Goal: Use online tool/utility: Utilize a website feature to perform a specific function

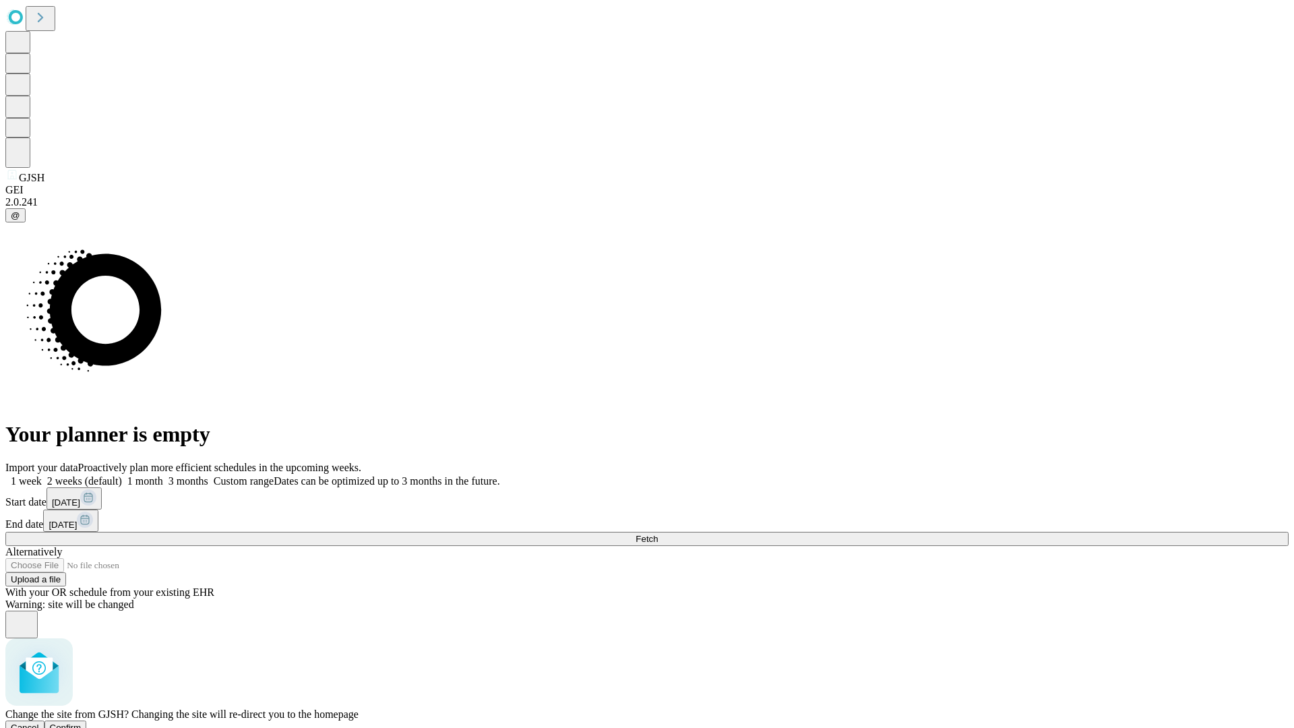
click at [82, 722] on span "Confirm" at bounding box center [66, 727] width 32 height 10
click at [122, 475] on label "2 weeks (default)" at bounding box center [82, 480] width 80 height 11
click at [658, 534] on span "Fetch" at bounding box center [646, 539] width 22 height 10
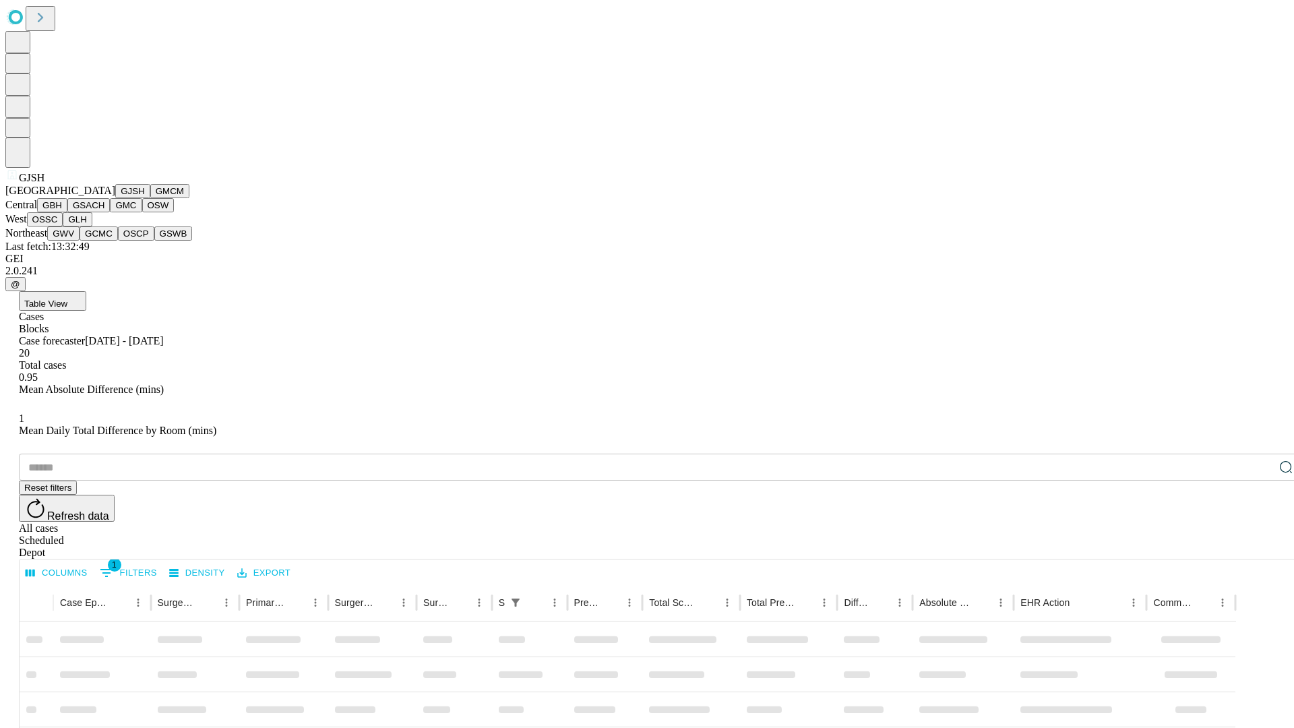
click at [150, 198] on button "GMCM" at bounding box center [169, 191] width 39 height 14
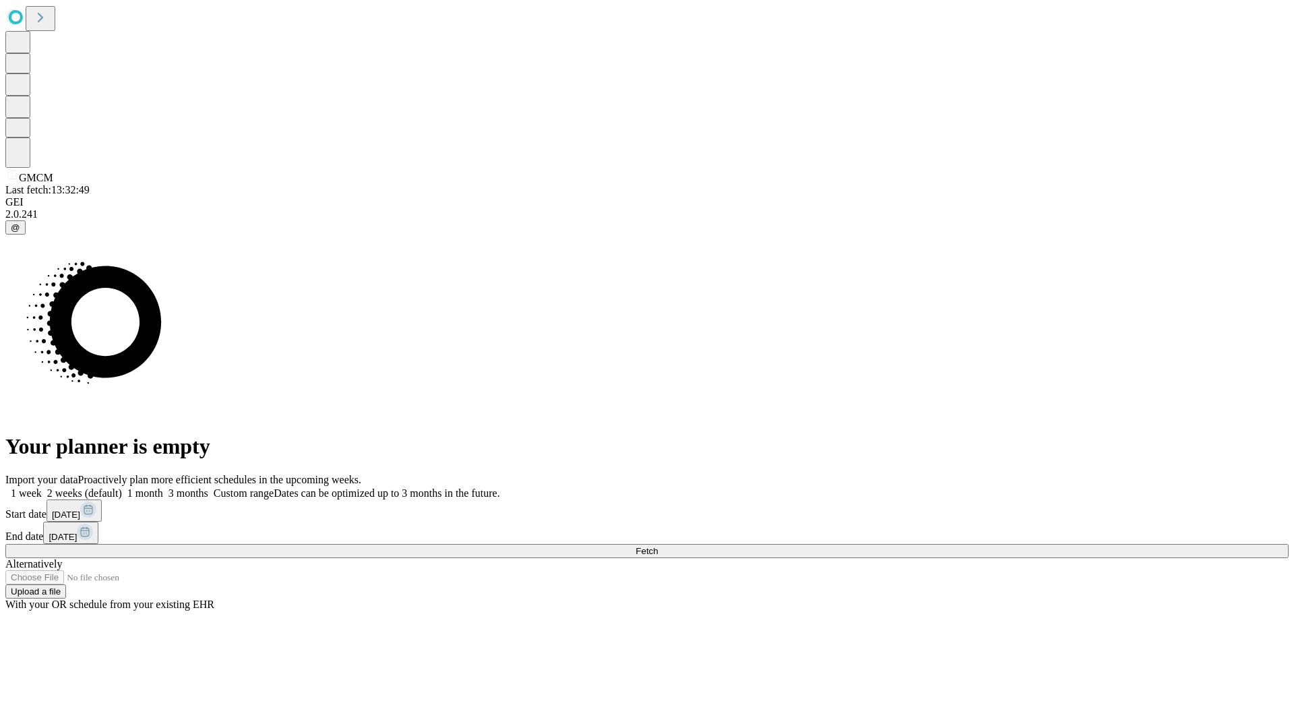
click at [122, 487] on label "2 weeks (default)" at bounding box center [82, 492] width 80 height 11
click at [658, 546] on span "Fetch" at bounding box center [646, 551] width 22 height 10
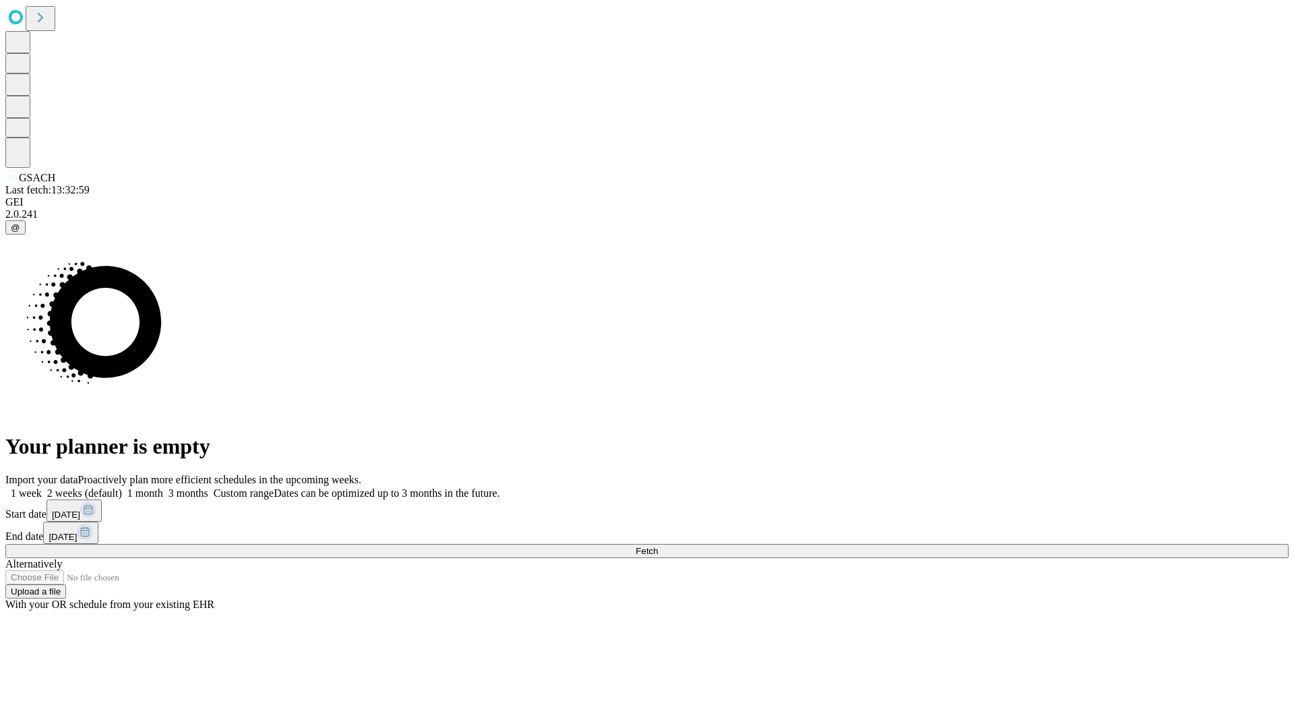
click at [122, 487] on label "2 weeks (default)" at bounding box center [82, 492] width 80 height 11
click at [658, 546] on span "Fetch" at bounding box center [646, 551] width 22 height 10
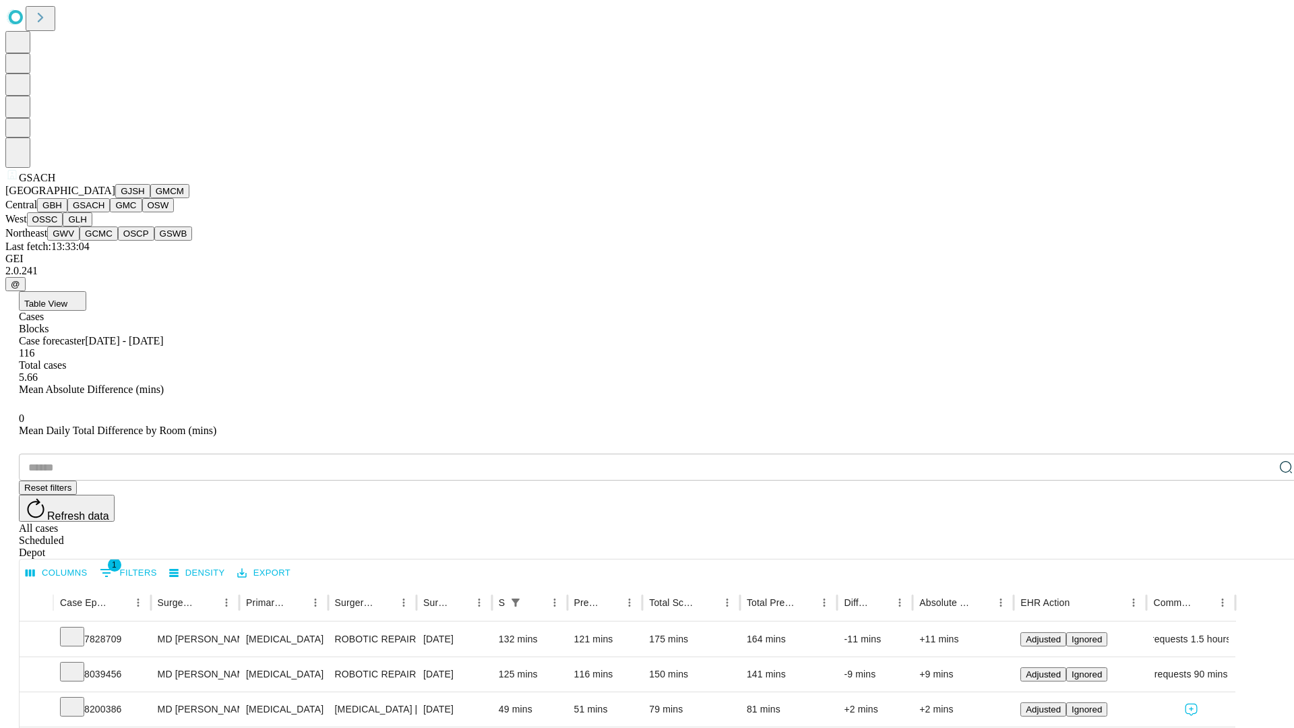
click at [110, 212] on button "GMC" at bounding box center [126, 205] width 32 height 14
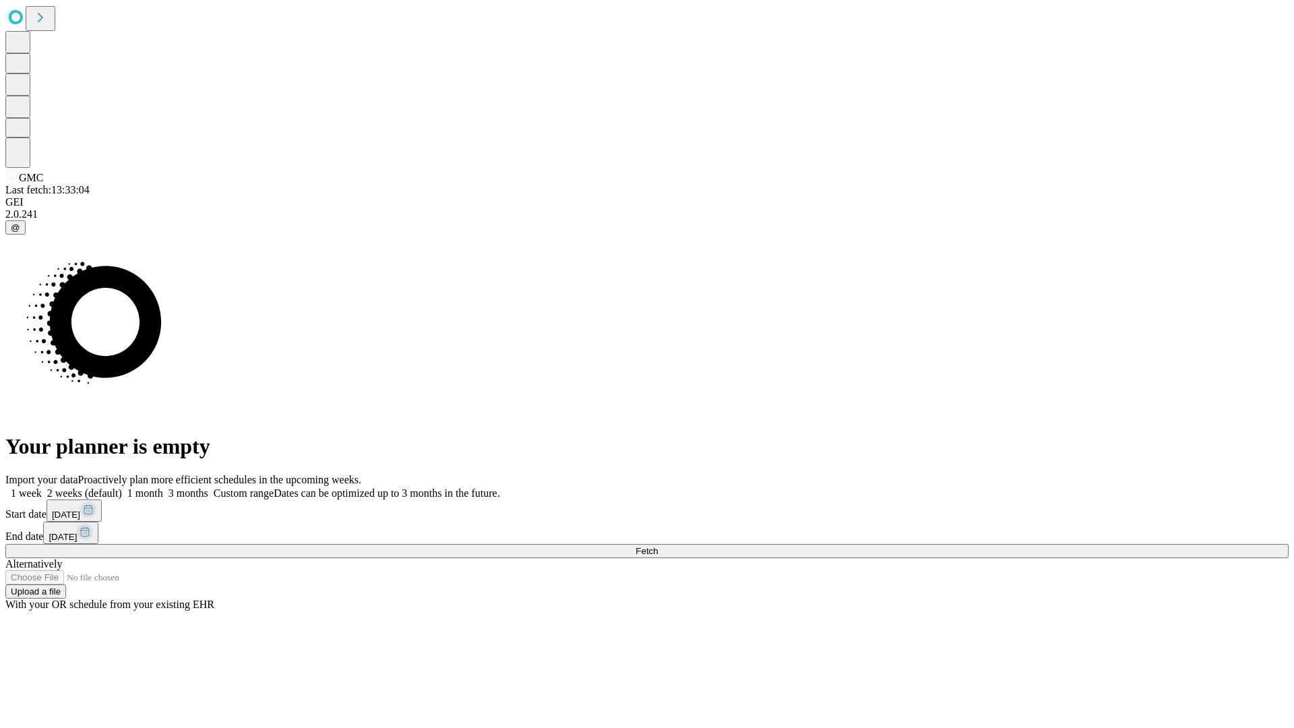
click at [122, 487] on label "2 weeks (default)" at bounding box center [82, 492] width 80 height 11
click at [658, 546] on span "Fetch" at bounding box center [646, 551] width 22 height 10
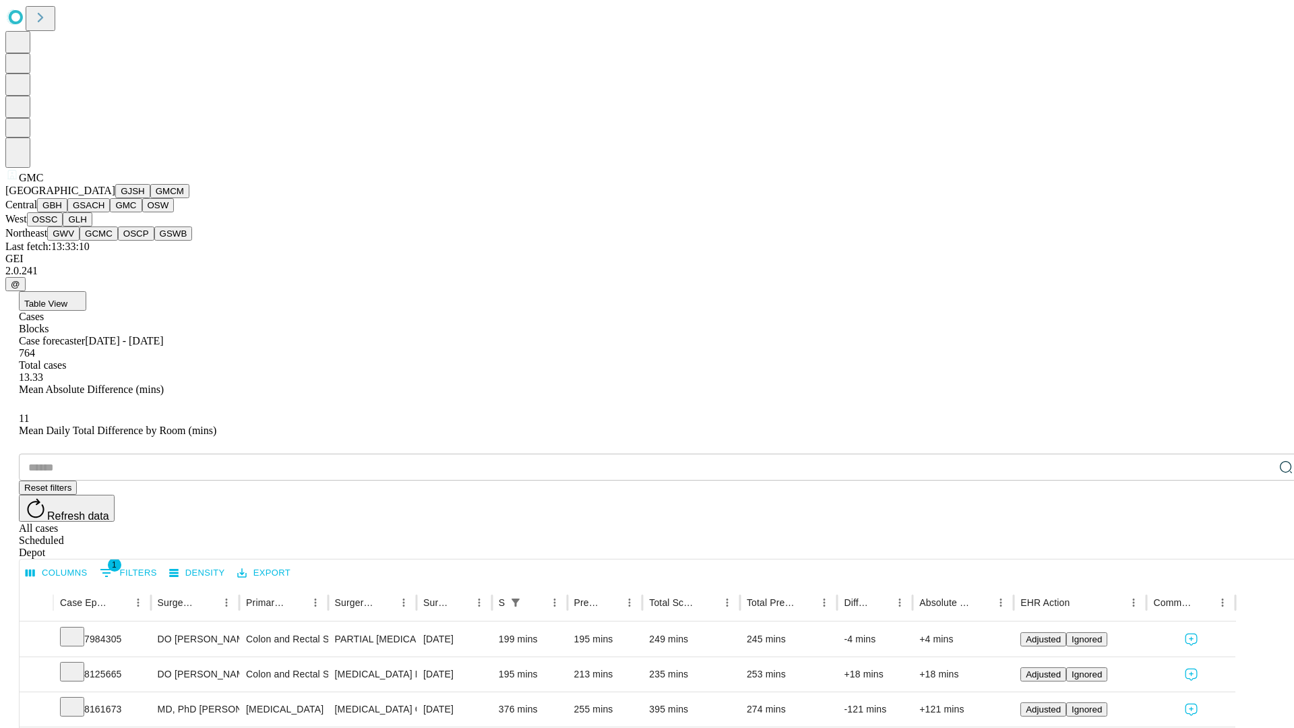
click at [142, 212] on button "OSW" at bounding box center [158, 205] width 32 height 14
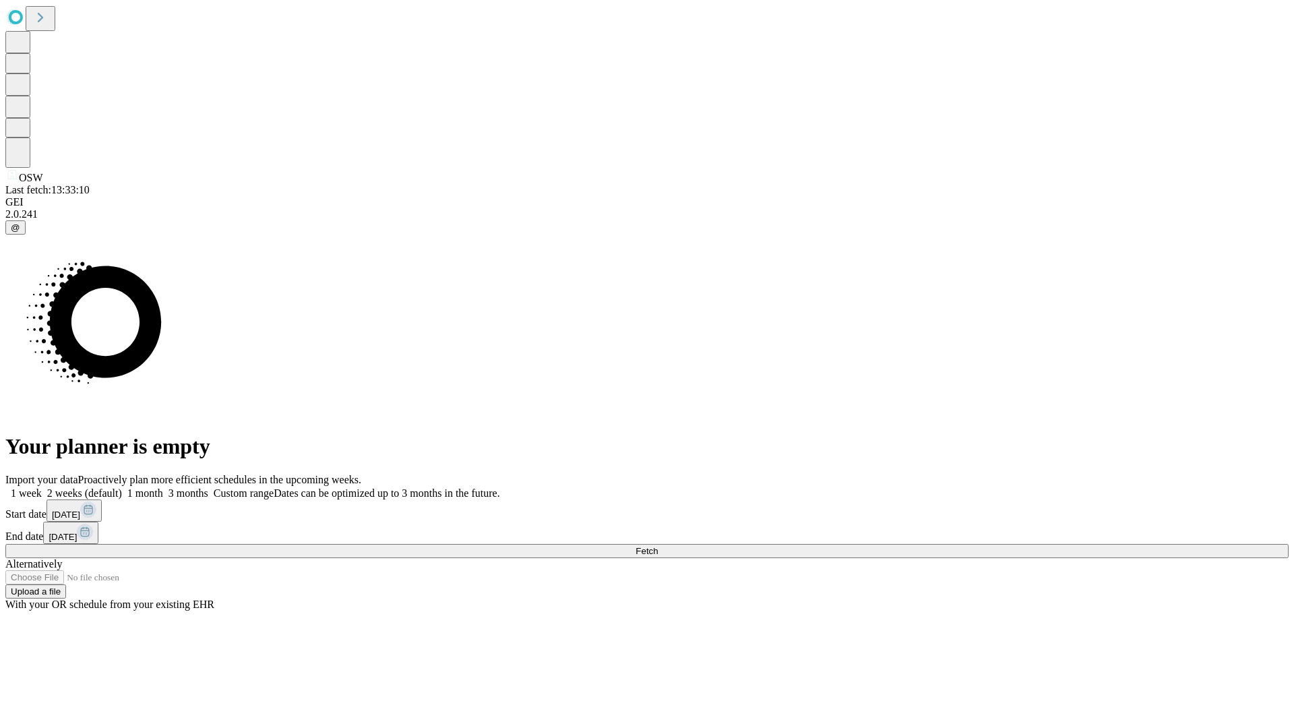
click at [122, 487] on label "2 weeks (default)" at bounding box center [82, 492] width 80 height 11
click at [658, 546] on span "Fetch" at bounding box center [646, 551] width 22 height 10
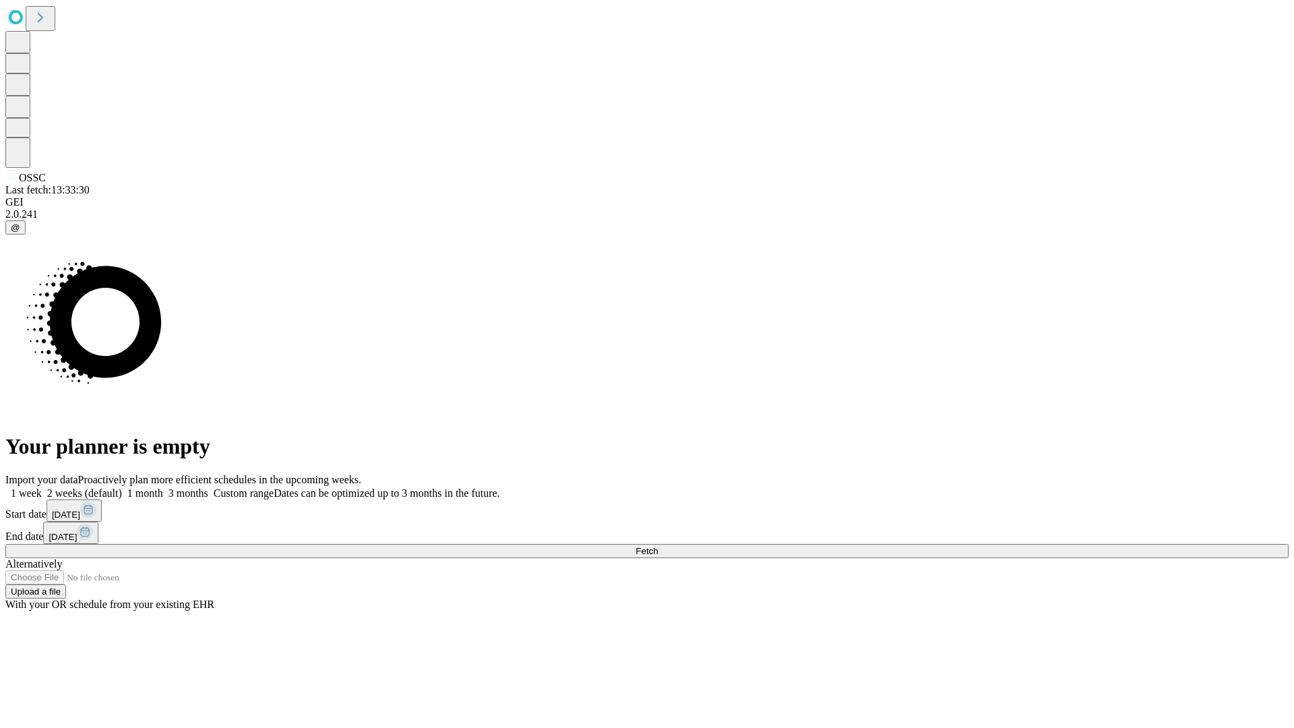
click at [658, 546] on span "Fetch" at bounding box center [646, 551] width 22 height 10
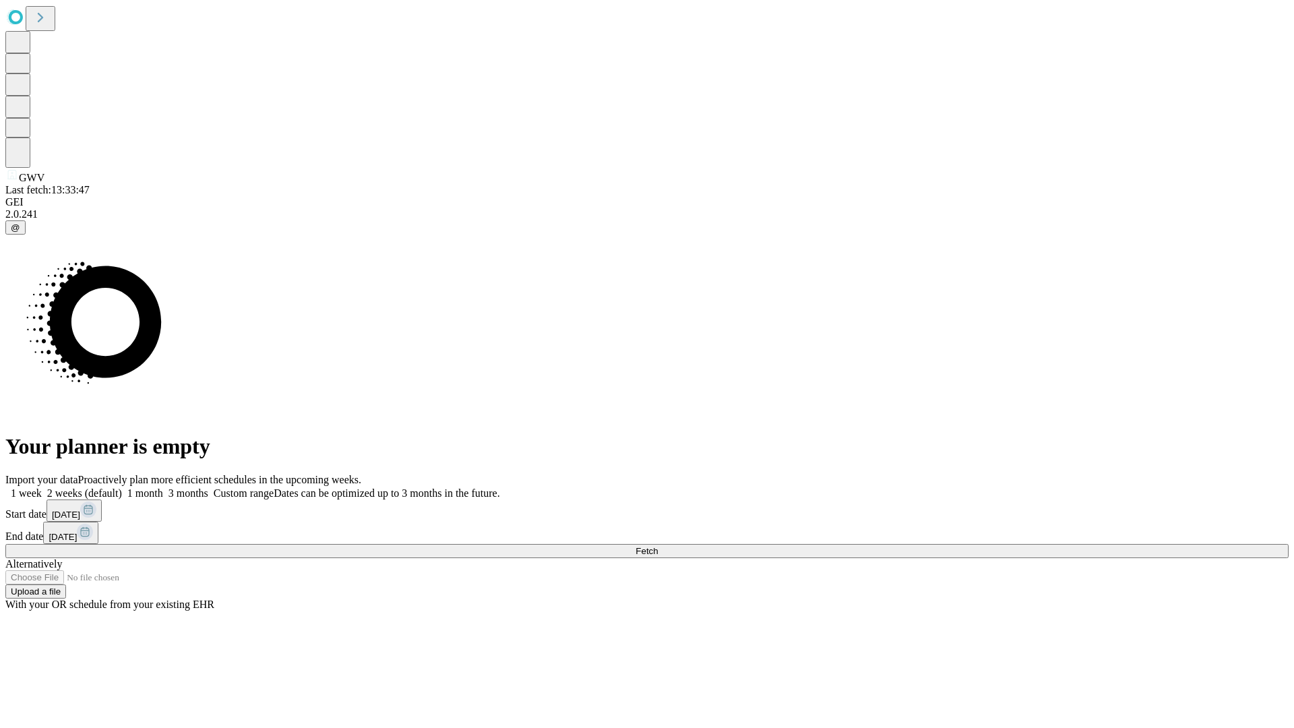
click at [122, 487] on label "2 weeks (default)" at bounding box center [82, 492] width 80 height 11
click at [658, 546] on span "Fetch" at bounding box center [646, 551] width 22 height 10
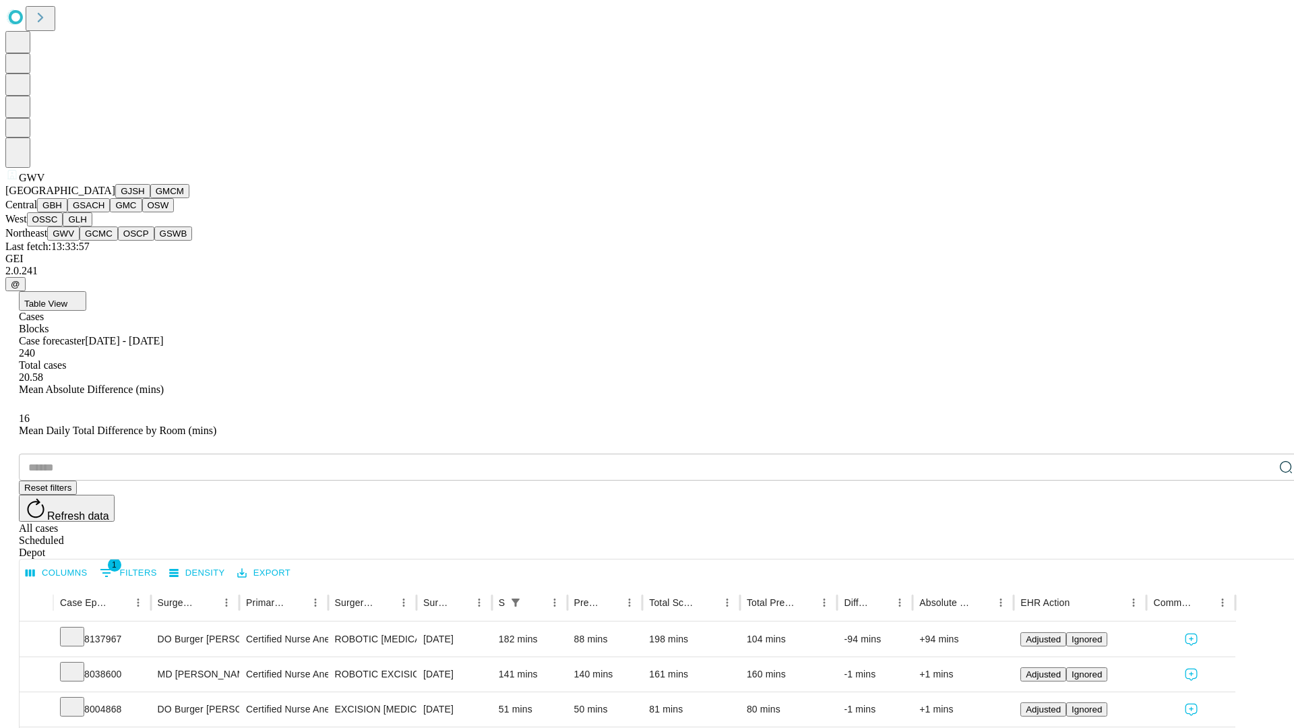
click at [104, 241] on button "GCMC" at bounding box center [99, 233] width 38 height 14
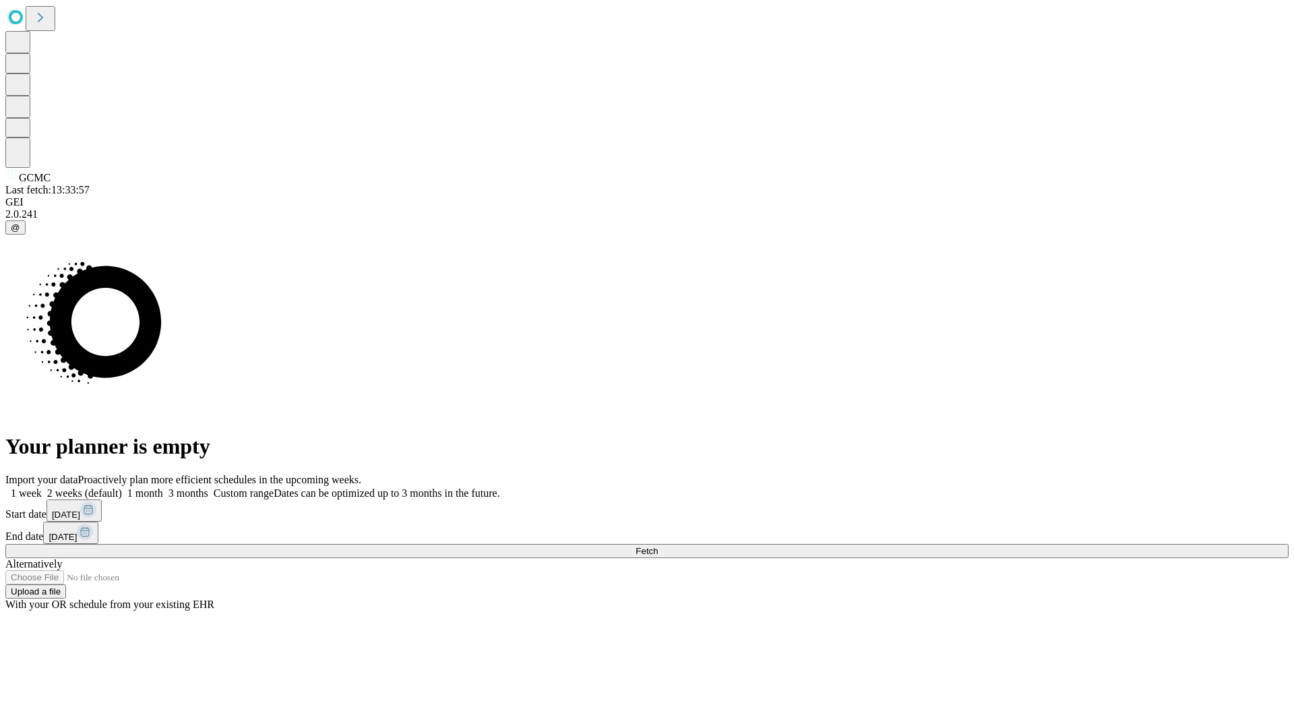
click at [122, 487] on label "2 weeks (default)" at bounding box center [82, 492] width 80 height 11
click at [658, 546] on span "Fetch" at bounding box center [646, 551] width 22 height 10
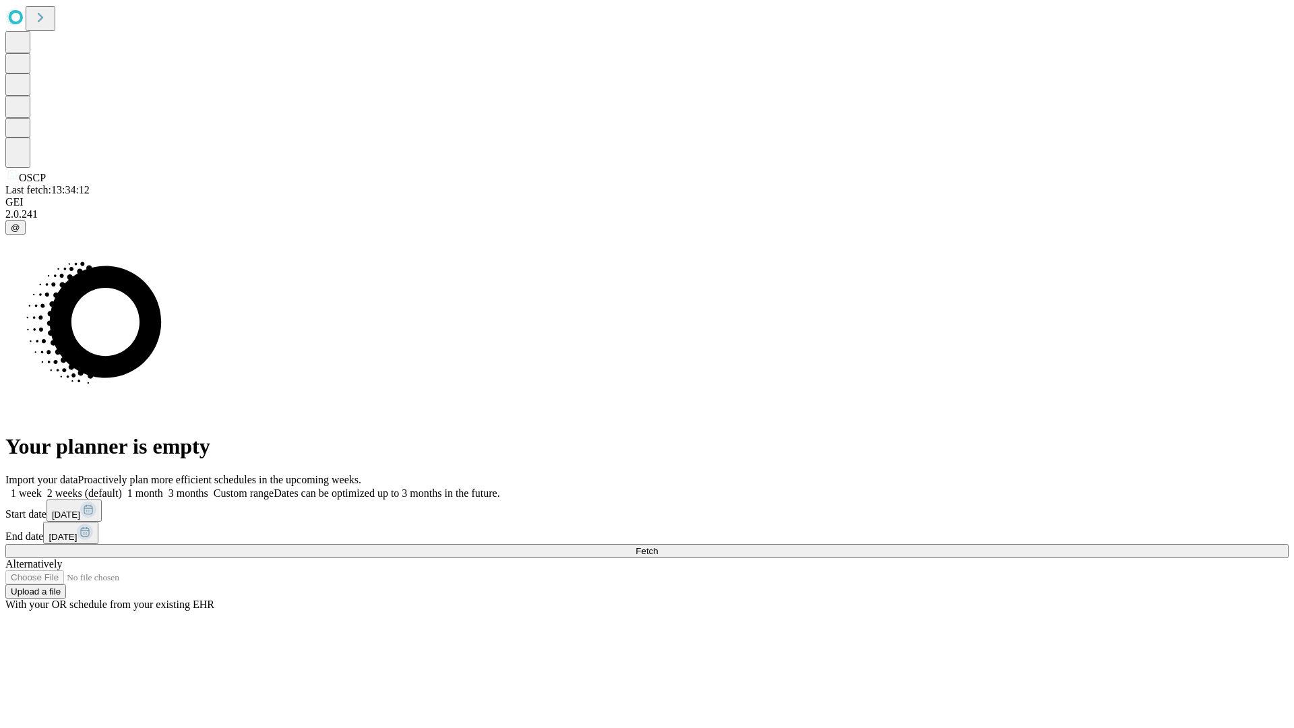
click at [122, 487] on label "2 weeks (default)" at bounding box center [82, 492] width 80 height 11
click at [658, 546] on span "Fetch" at bounding box center [646, 551] width 22 height 10
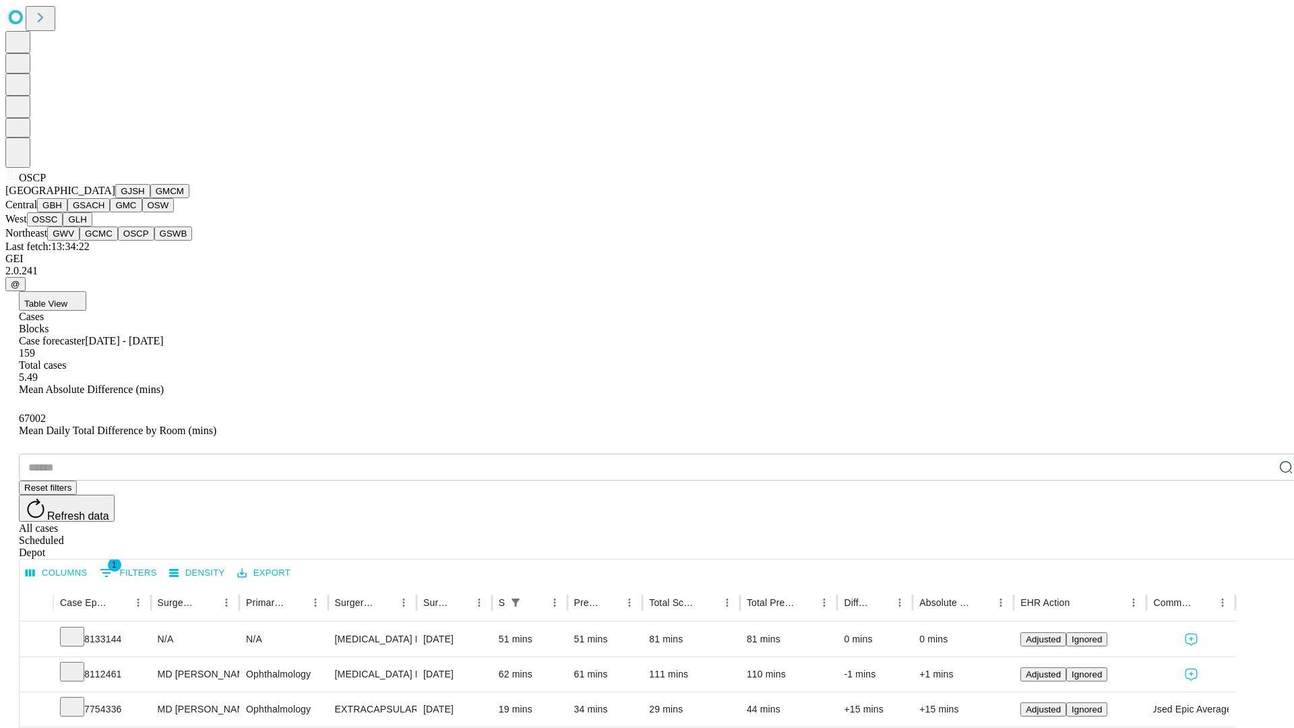
click at [154, 241] on button "GSWB" at bounding box center [173, 233] width 38 height 14
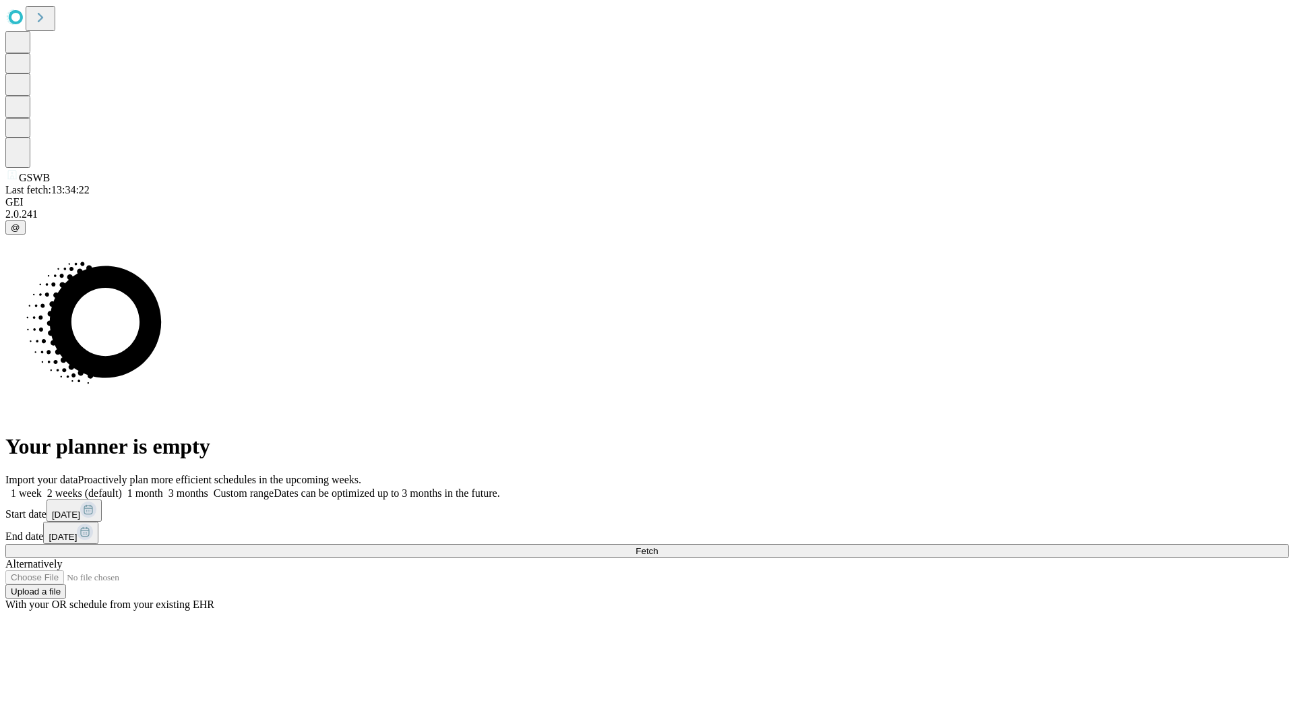
click at [122, 487] on label "2 weeks (default)" at bounding box center [82, 492] width 80 height 11
click at [658, 546] on span "Fetch" at bounding box center [646, 551] width 22 height 10
